Goal: Transaction & Acquisition: Obtain resource

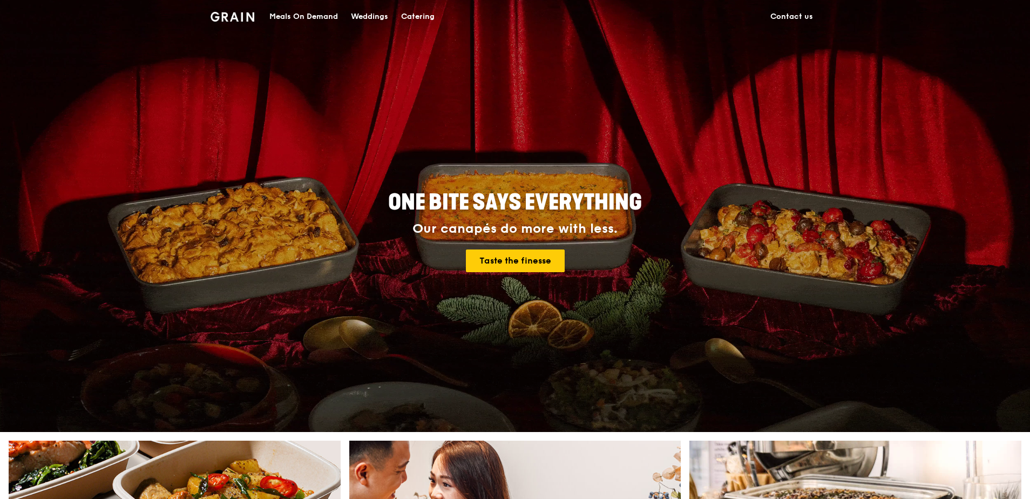
click at [323, 17] on div "Meals On Demand" at bounding box center [303, 17] width 69 height 32
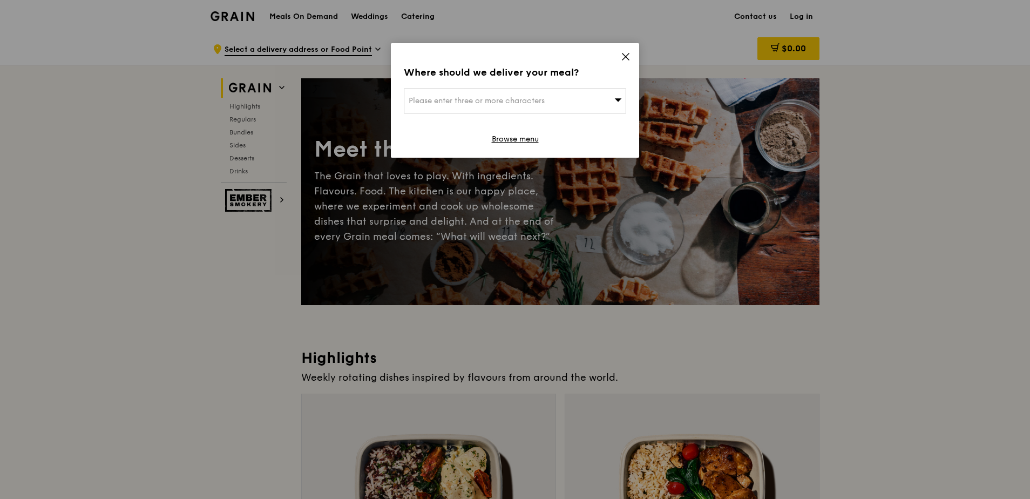
click at [617, 56] on div "Where should we deliver your meal? Please enter three or more characters Browse…" at bounding box center [515, 100] width 248 height 114
click at [621, 58] on icon at bounding box center [626, 57] width 10 height 10
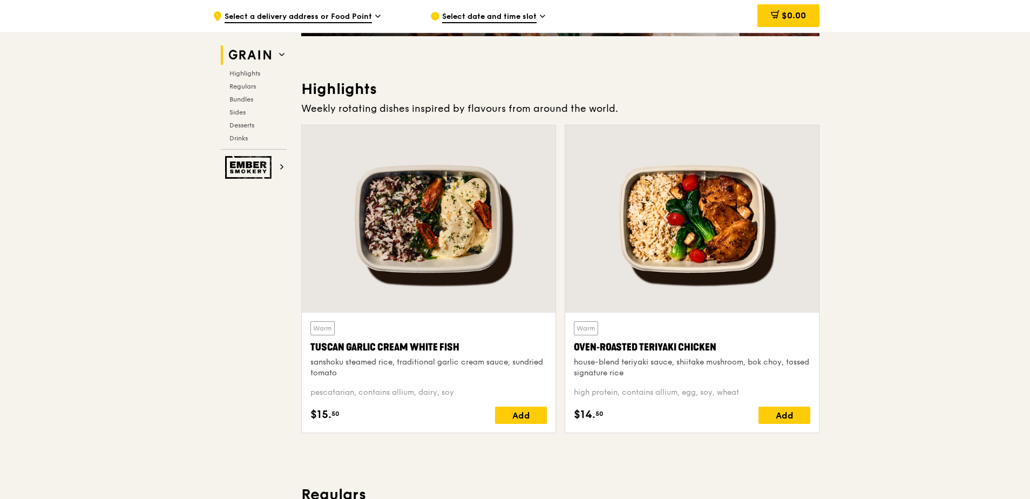
scroll to position [270, 0]
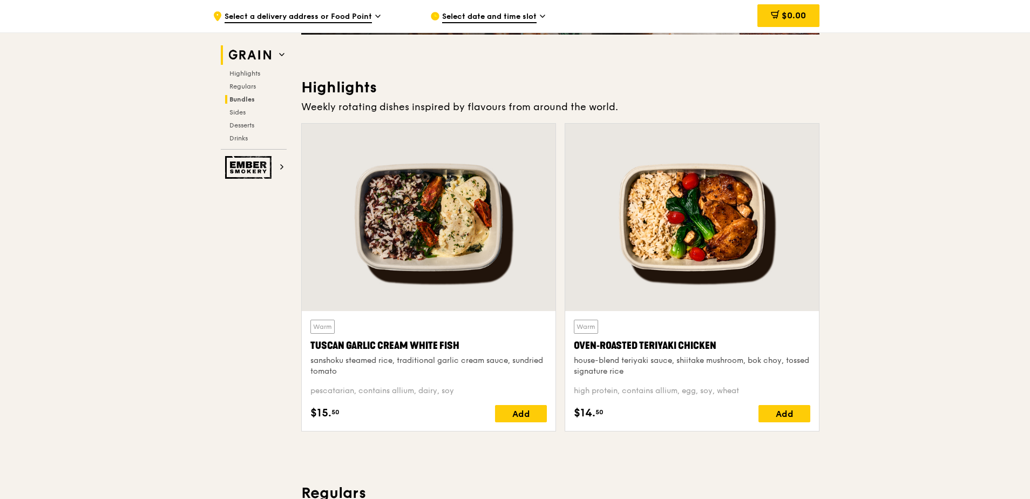
click at [247, 95] on h2 "Bundles" at bounding box center [256, 99] width 62 height 9
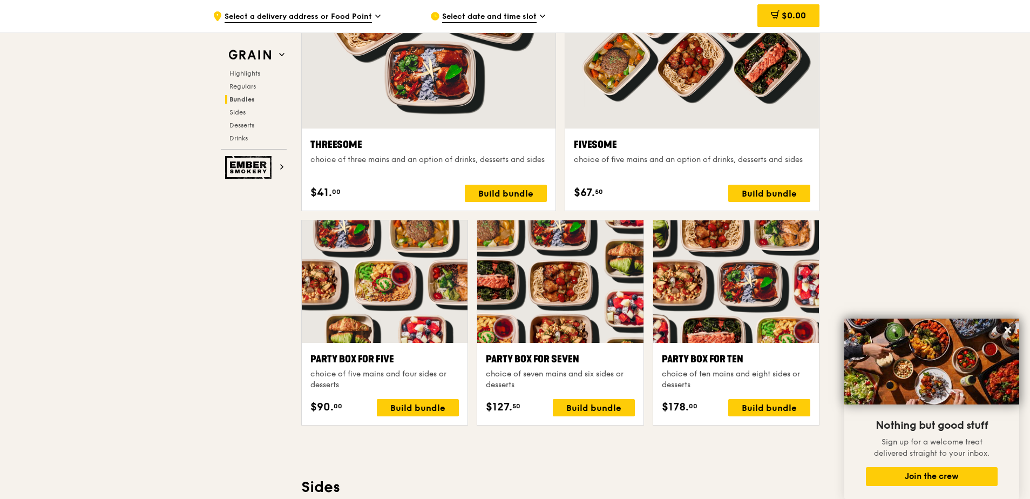
scroll to position [1986, 0]
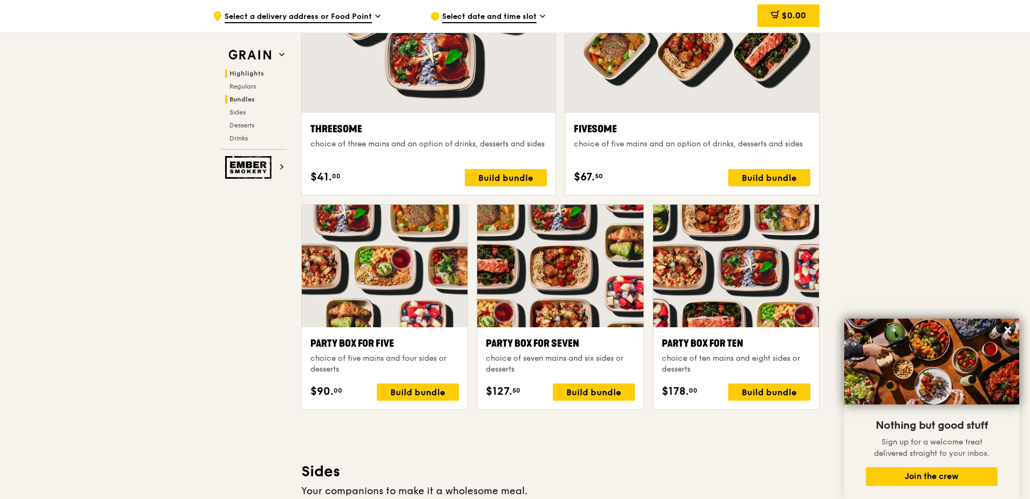
click at [253, 75] on span "Highlights" at bounding box center [246, 74] width 35 height 8
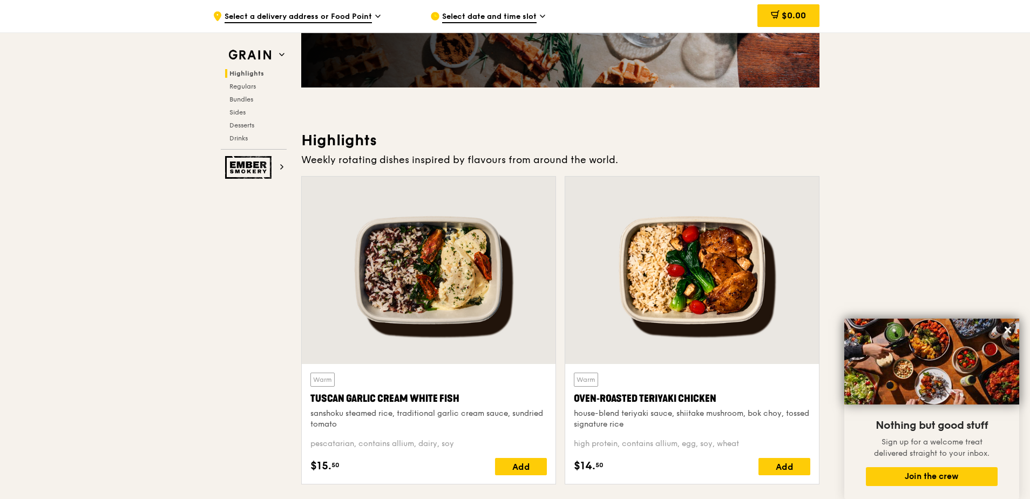
scroll to position [250, 0]
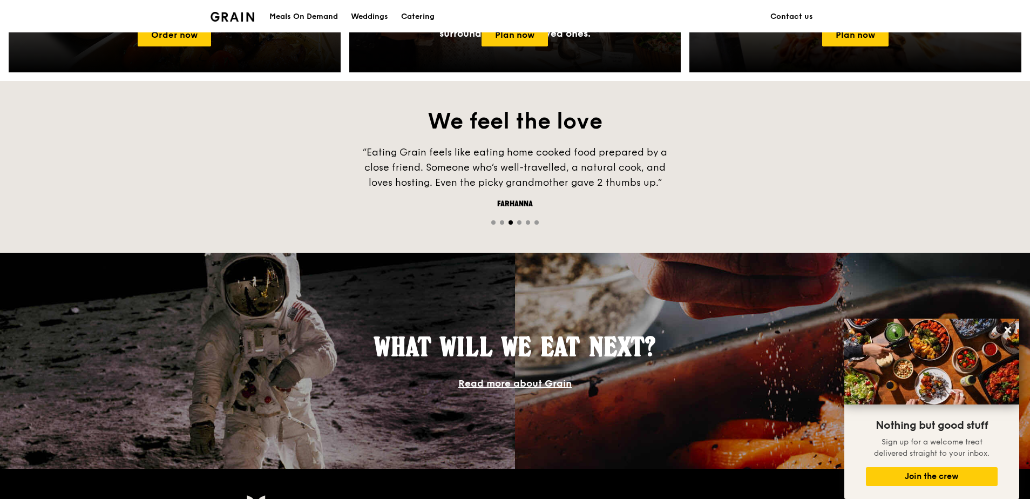
scroll to position [437, 0]
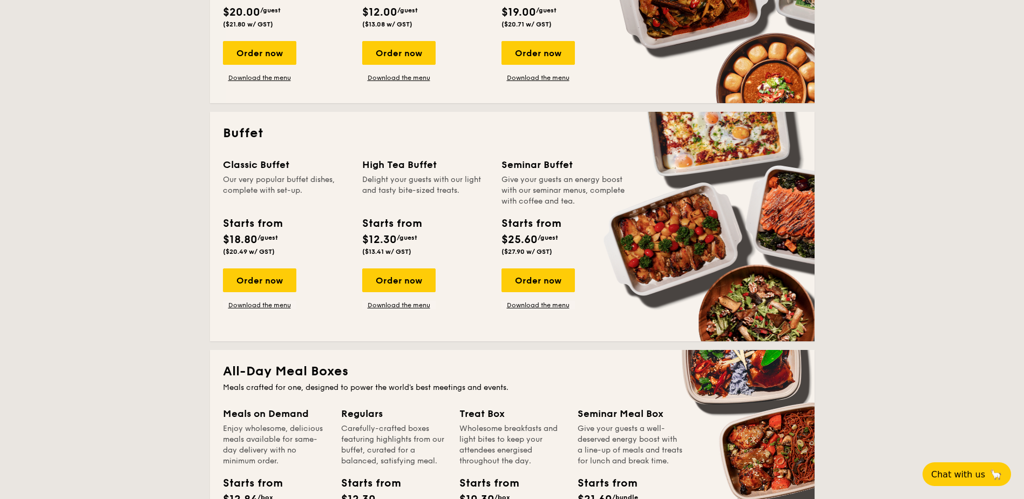
scroll to position [432, 0]
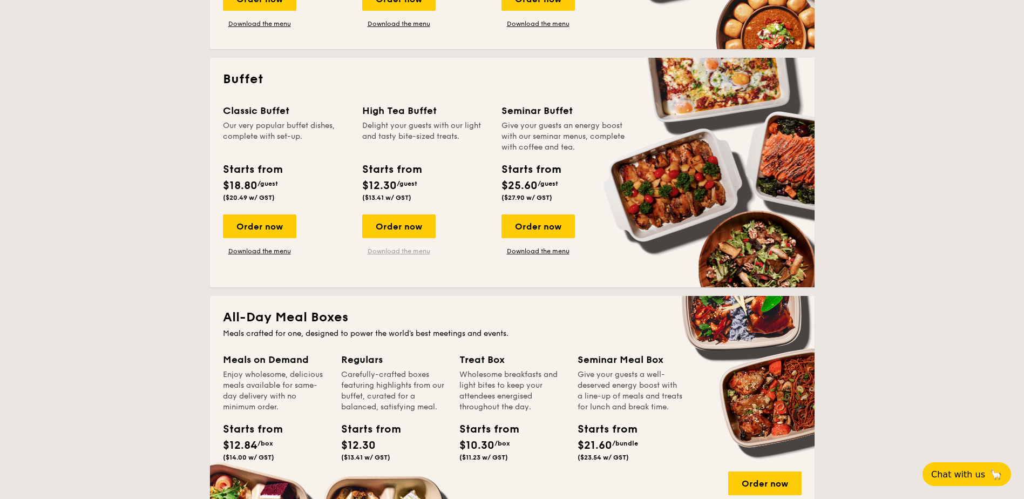
click at [416, 252] on link "Download the menu" at bounding box center [398, 251] width 73 height 9
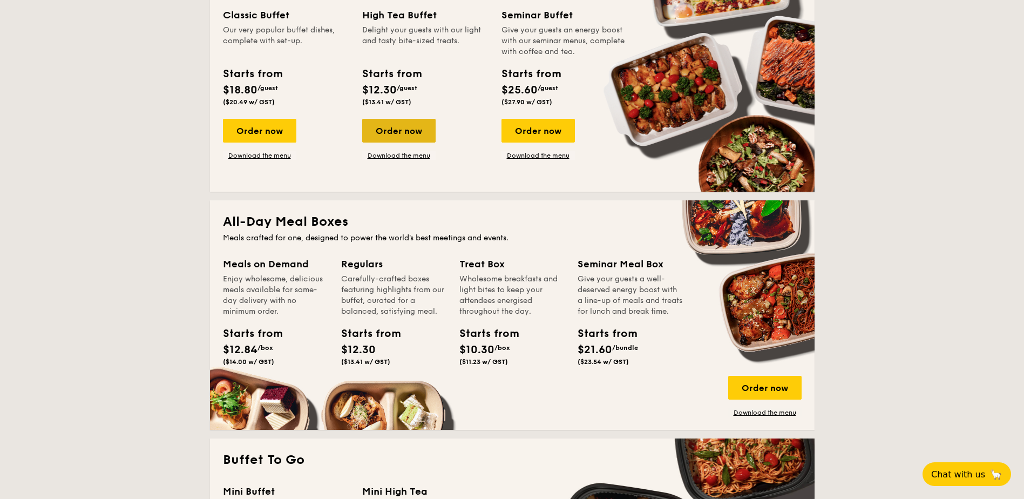
scroll to position [540, 0]
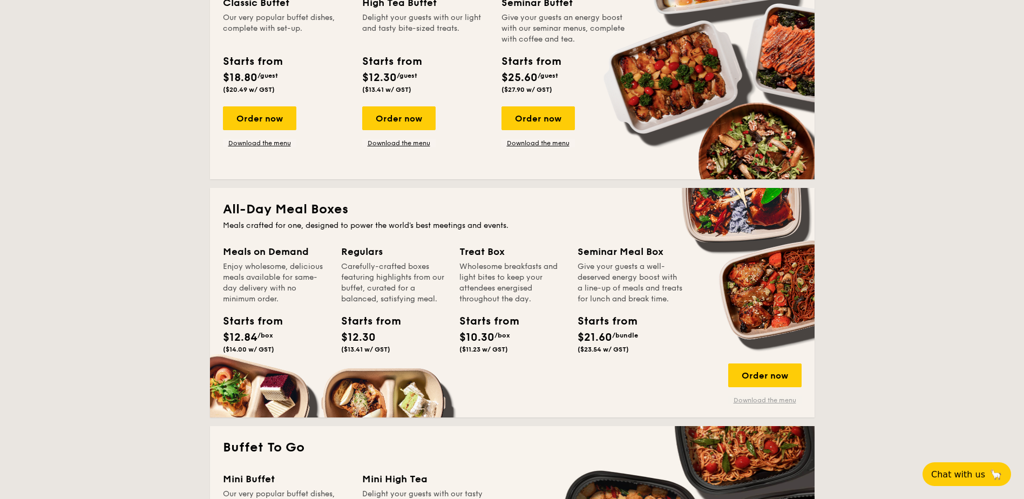
click at [753, 396] on link "Download the menu" at bounding box center [764, 400] width 73 height 9
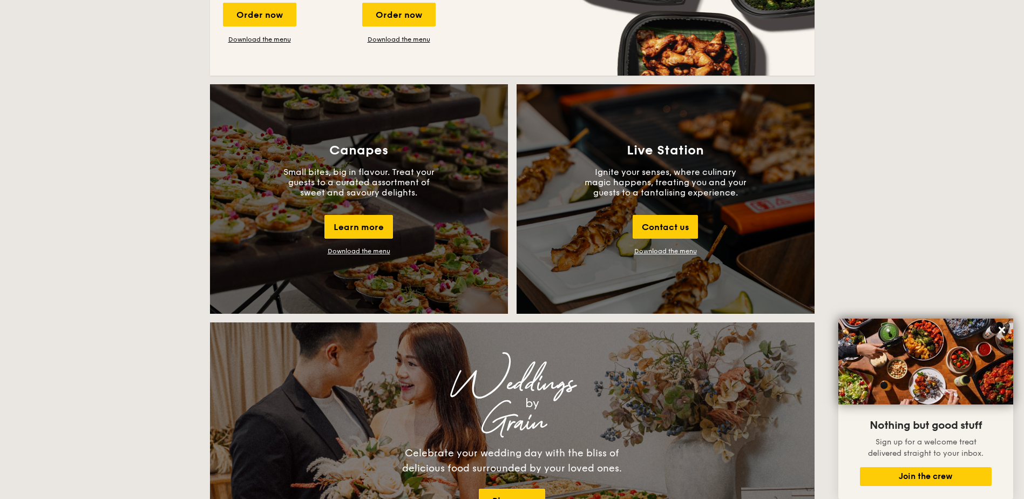
scroll to position [1133, 0]
